Goal: Complete application form

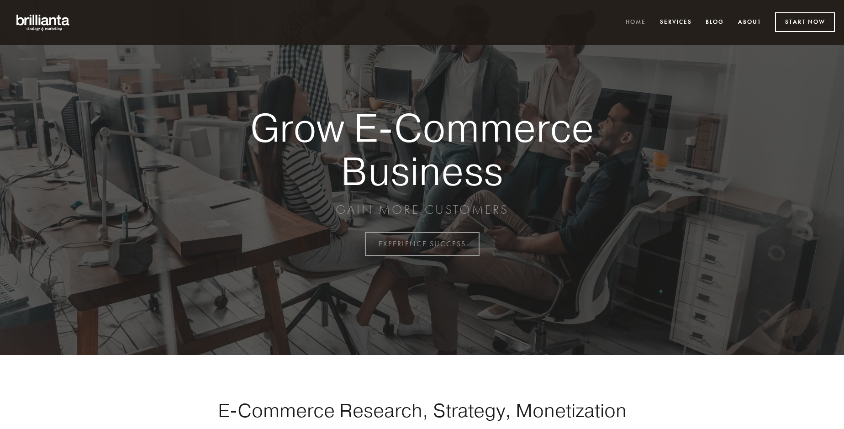
scroll to position [2393, 0]
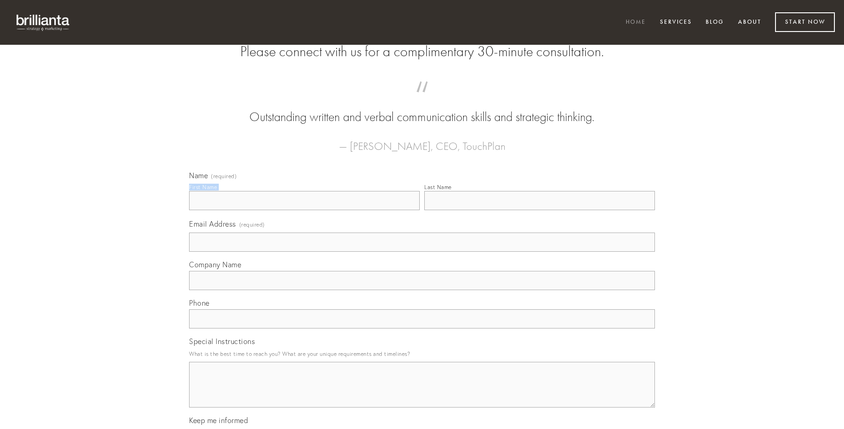
type input "[PERSON_NAME]"
click at [539, 210] on input "Last Name" at bounding box center [539, 200] width 231 height 19
type input "[PERSON_NAME]"
click at [422, 252] on input "Email Address (required)" at bounding box center [422, 241] width 466 height 19
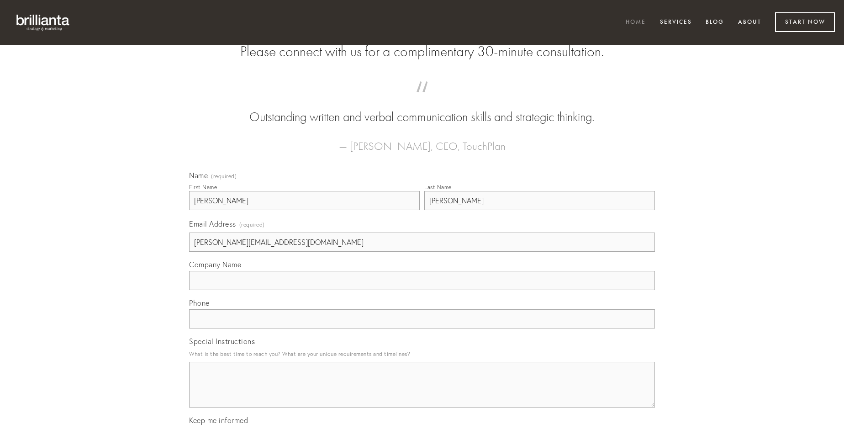
type input "[PERSON_NAME][EMAIL_ADDRESS][DOMAIN_NAME]"
click at [422, 290] on input "Company Name" at bounding box center [422, 280] width 466 height 19
type input "tui"
click at [422, 328] on input "text" at bounding box center [422, 318] width 466 height 19
click at [422, 393] on textarea "Special Instructions" at bounding box center [422, 385] width 466 height 46
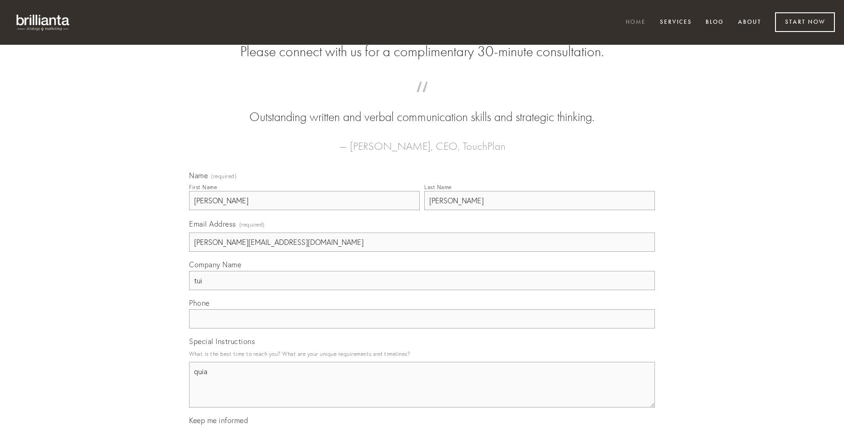
type textarea "quia"
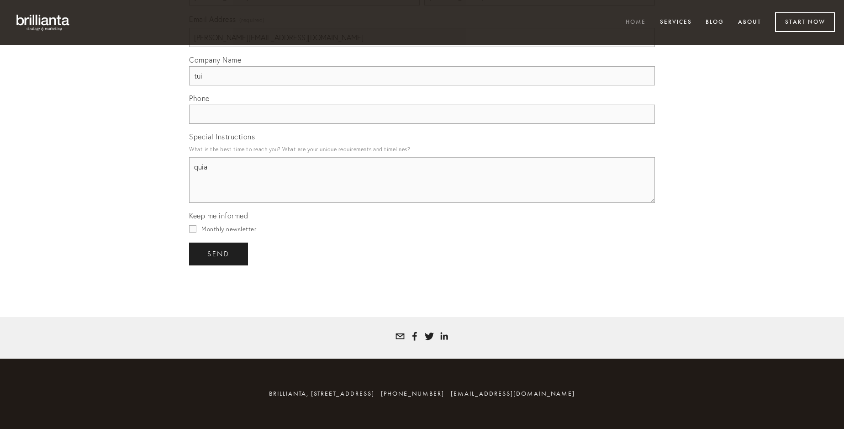
click at [219, 253] on span "send" at bounding box center [218, 254] width 22 height 8
